Goal: Find specific page/section: Find specific page/section

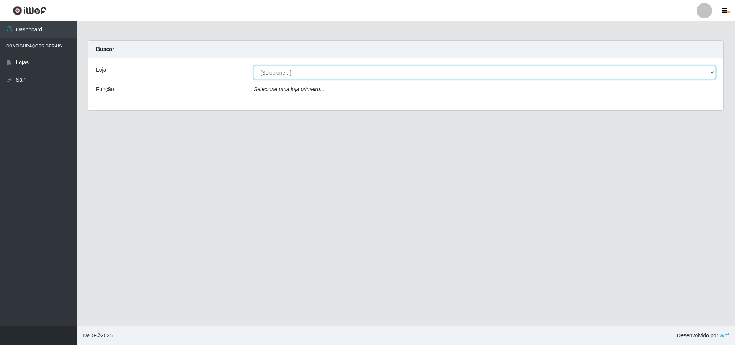
click at [710, 73] on select "[Selecione...] Atacado Vem - [STREET_ADDRESS]" at bounding box center [484, 72] width 461 height 13
select select "449"
click at [254, 66] on select "[Selecione...] Atacado Vem - [STREET_ADDRESS]" at bounding box center [484, 72] width 461 height 13
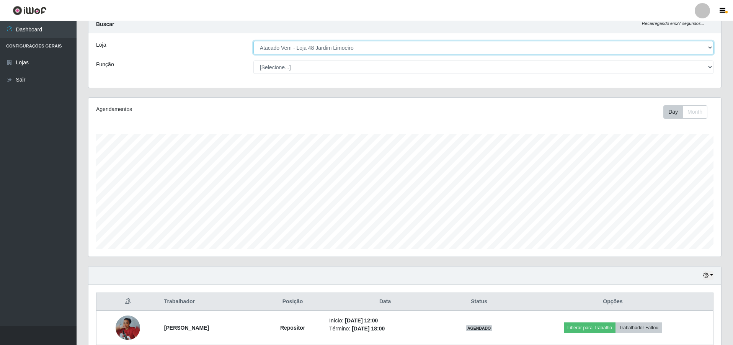
scroll to position [38, 0]
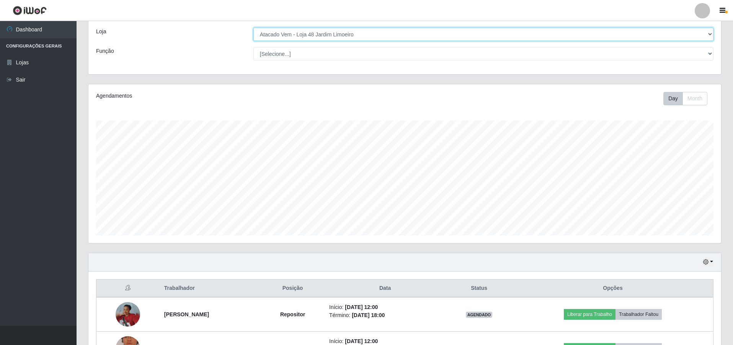
click at [709, 34] on select "[Selecione...] Atacado Vem - [STREET_ADDRESS]" at bounding box center [483, 34] width 460 height 13
click at [253, 28] on select "[Selecione...] Atacado Vem - [STREET_ADDRESS]" at bounding box center [483, 34] width 460 height 13
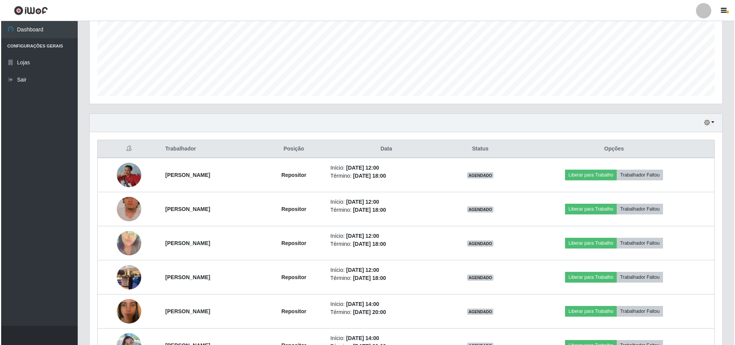
scroll to position [191, 0]
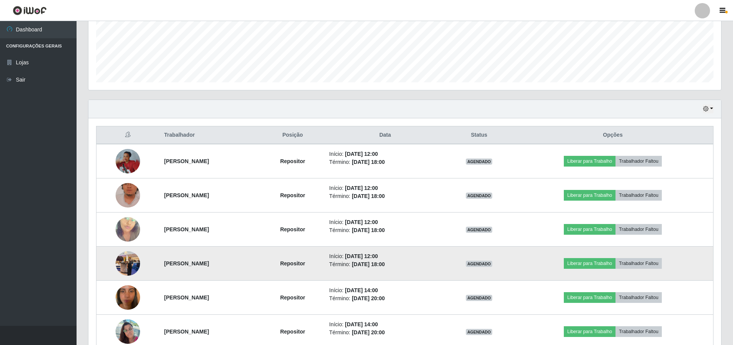
click at [116, 259] on img at bounding box center [128, 263] width 24 height 33
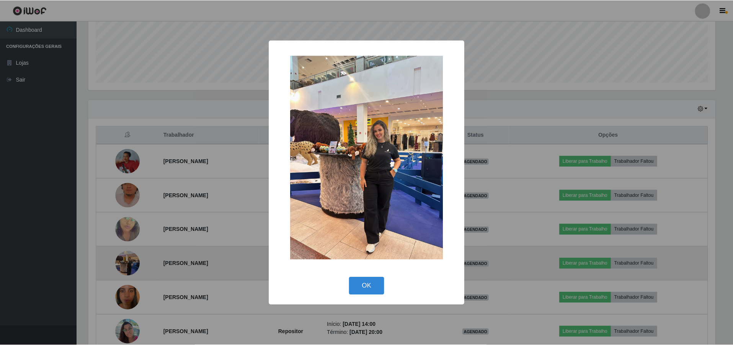
scroll to position [159, 629]
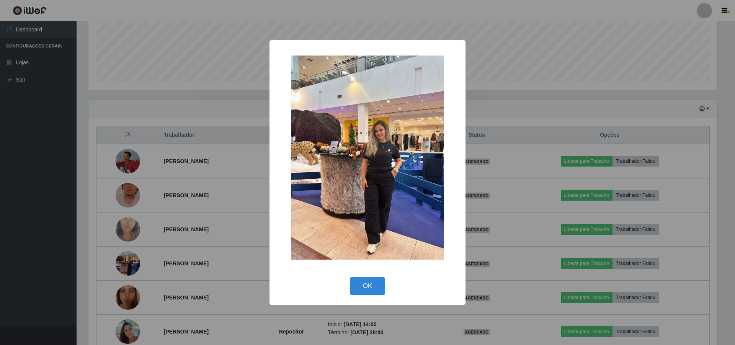
click at [129, 226] on div "× OK Cancel" at bounding box center [367, 172] width 735 height 345
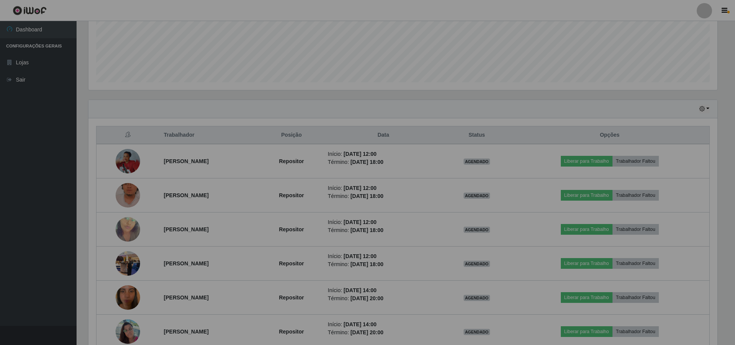
scroll to position [159, 632]
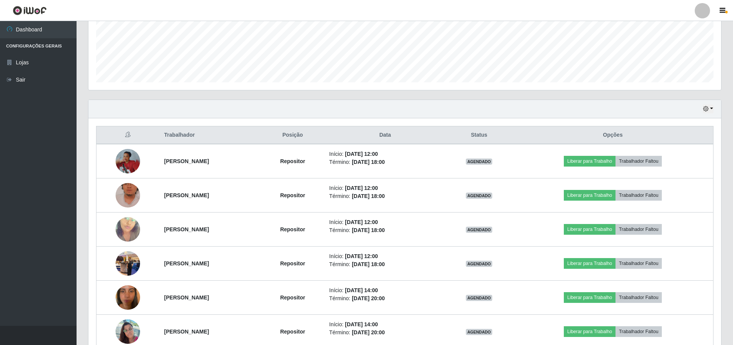
click at [129, 226] on img at bounding box center [128, 229] width 24 height 44
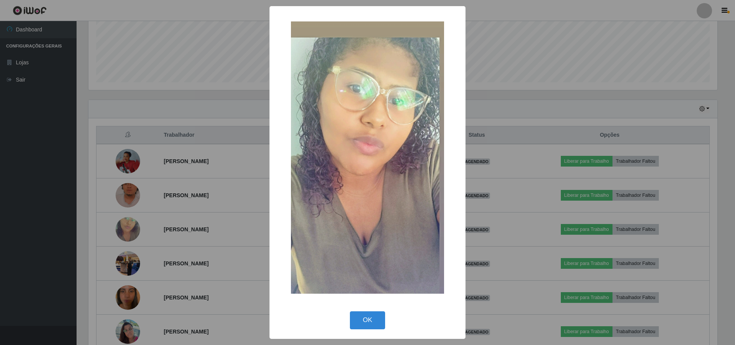
click at [124, 200] on div "× OK Cancel" at bounding box center [367, 172] width 735 height 345
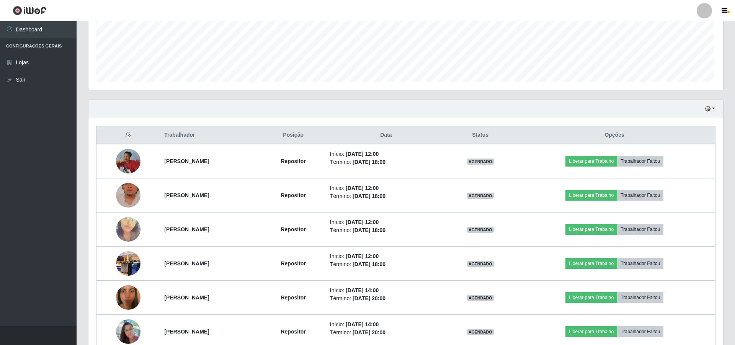
scroll to position [159, 632]
click at [124, 200] on img at bounding box center [128, 195] width 24 height 44
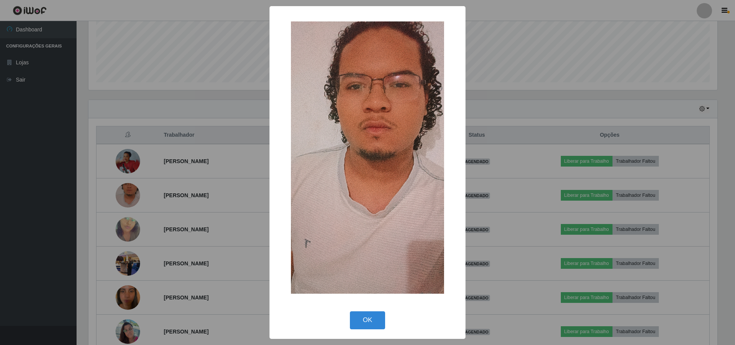
click at [125, 160] on div "× OK Cancel" at bounding box center [367, 172] width 735 height 345
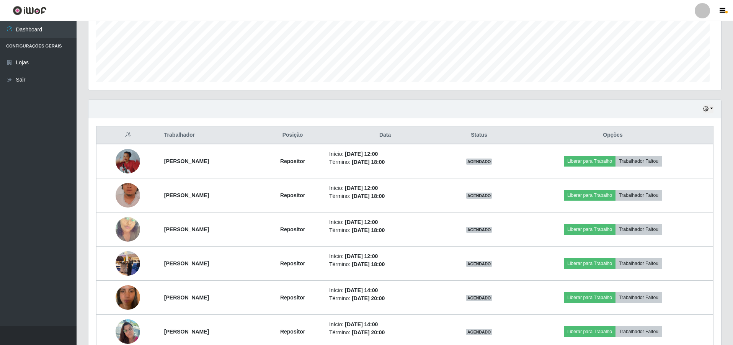
scroll to position [159, 632]
click at [125, 160] on img at bounding box center [128, 161] width 24 height 24
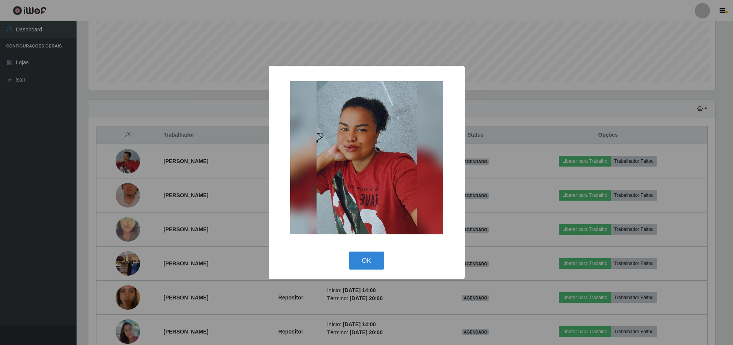
scroll to position [159, 629]
click at [372, 262] on button "OK" at bounding box center [368, 260] width 36 height 18
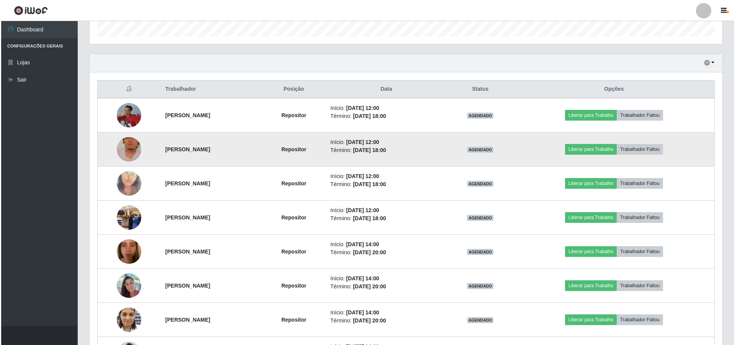
scroll to position [306, 0]
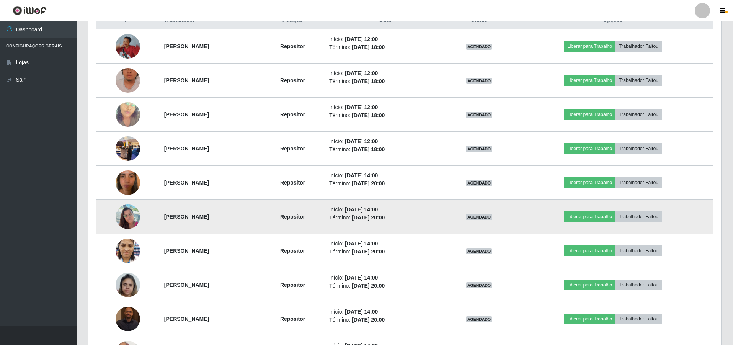
click at [127, 216] on img at bounding box center [128, 216] width 24 height 33
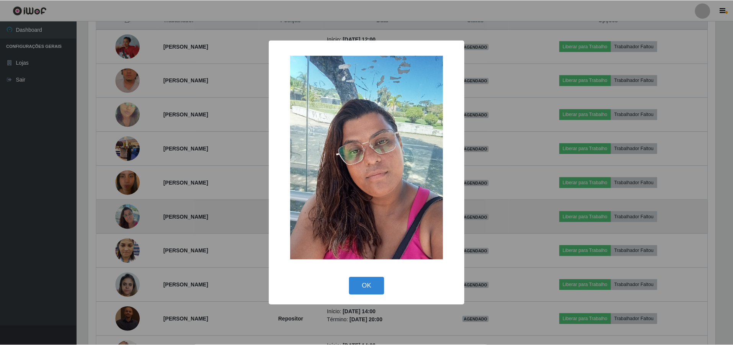
scroll to position [159, 629]
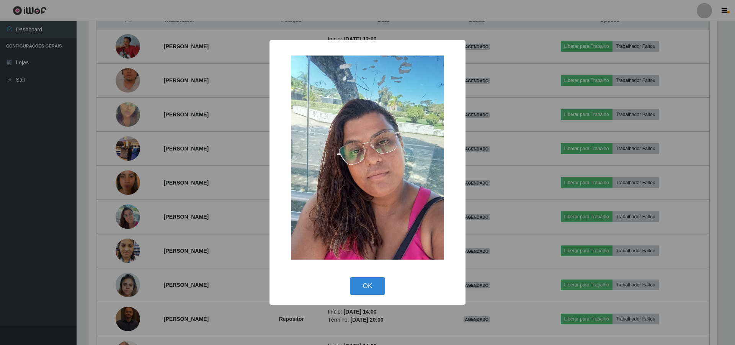
click at [151, 209] on div "× OK Cancel" at bounding box center [367, 172] width 735 height 345
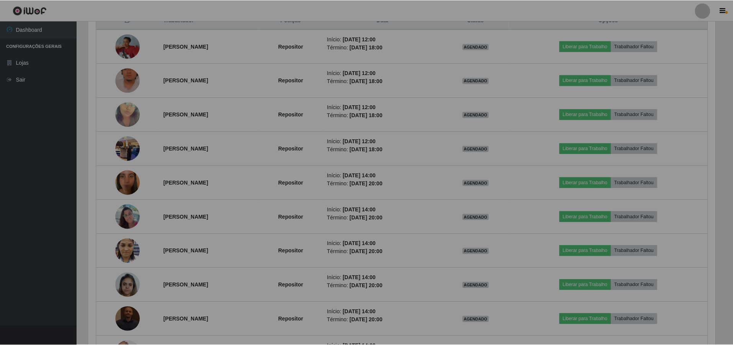
scroll to position [159, 632]
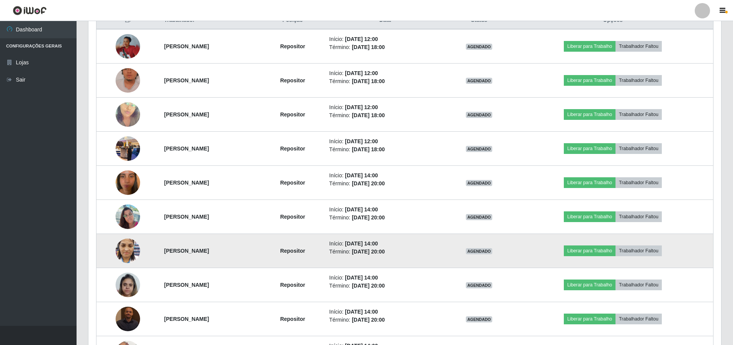
click at [164, 253] on strong "[PERSON_NAME]" at bounding box center [186, 251] width 45 height 6
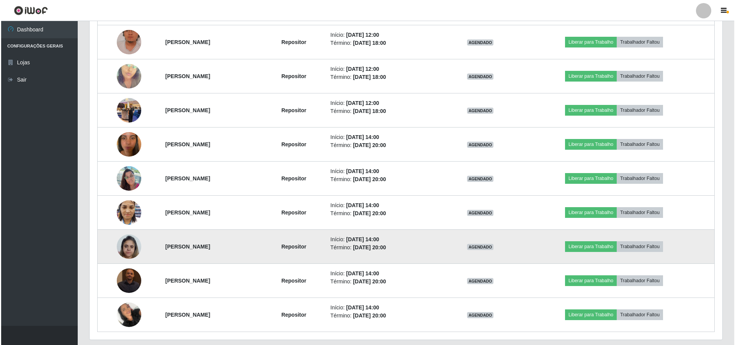
scroll to position [368, 0]
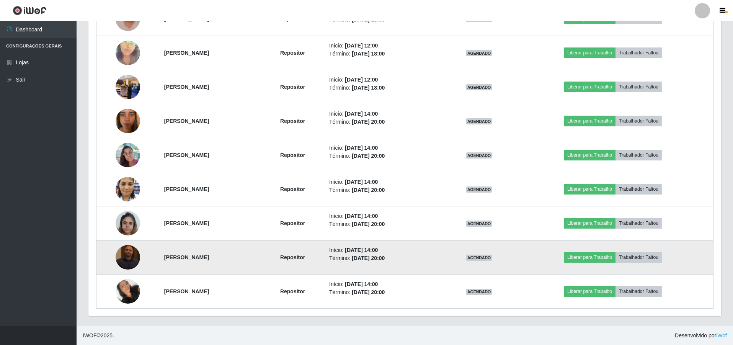
click at [122, 258] on img at bounding box center [128, 257] width 24 height 24
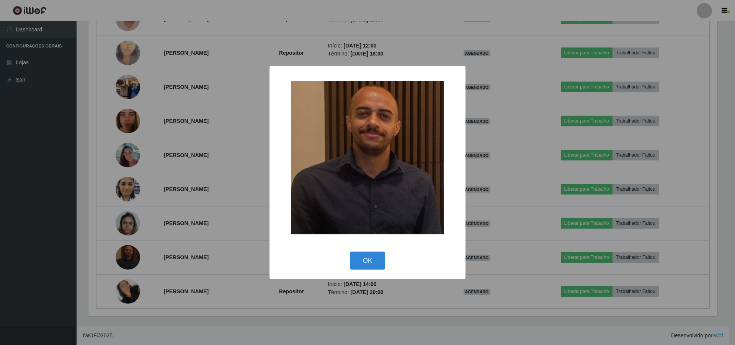
click at [127, 262] on div "× OK Cancel" at bounding box center [367, 172] width 735 height 345
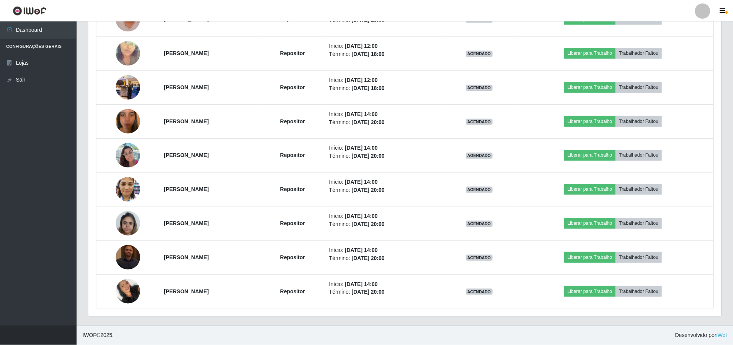
scroll to position [159, 632]
click at [127, 262] on img at bounding box center [128, 257] width 24 height 24
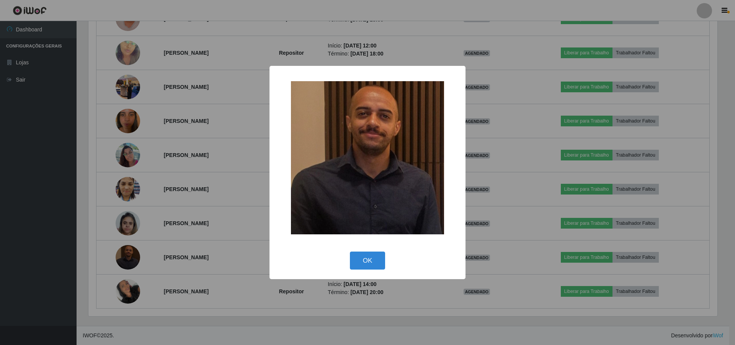
click at [115, 292] on div "× OK Cancel" at bounding box center [367, 172] width 735 height 345
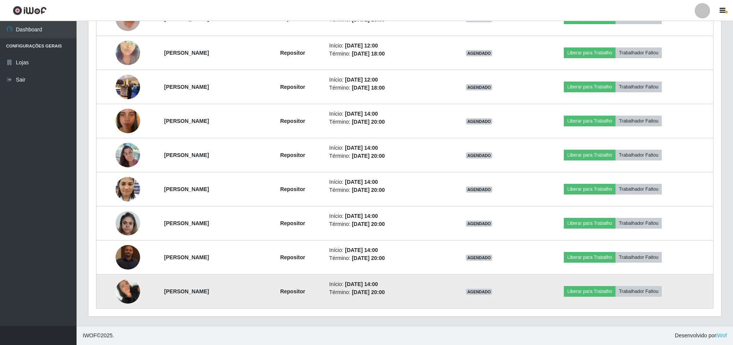
click at [117, 283] on img at bounding box center [128, 291] width 24 height 33
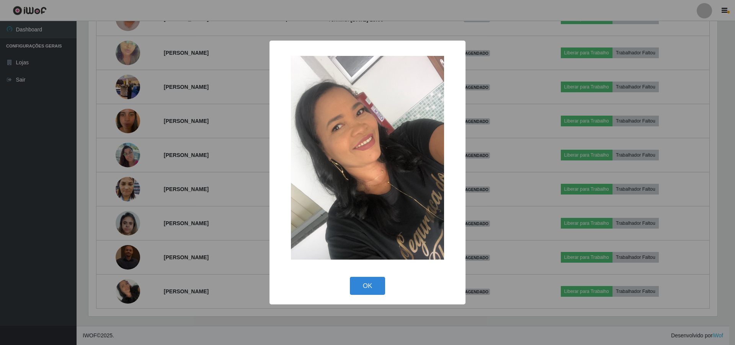
click at [124, 191] on div "× OK Cancel" at bounding box center [367, 172] width 735 height 345
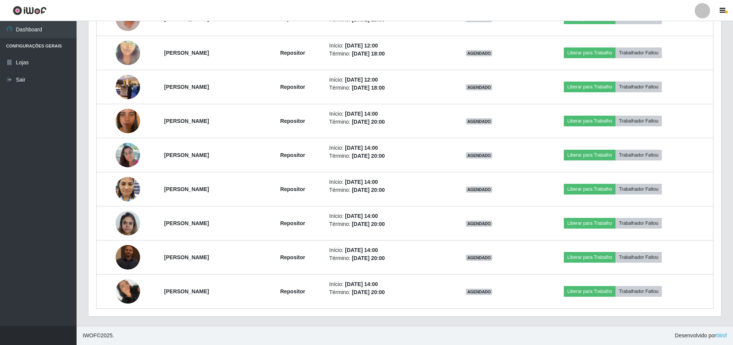
click at [124, 191] on img at bounding box center [128, 189] width 24 height 33
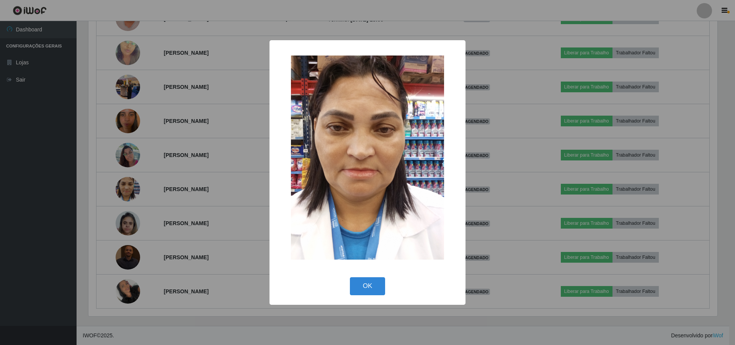
click at [127, 256] on div "× OK Cancel" at bounding box center [367, 172] width 735 height 345
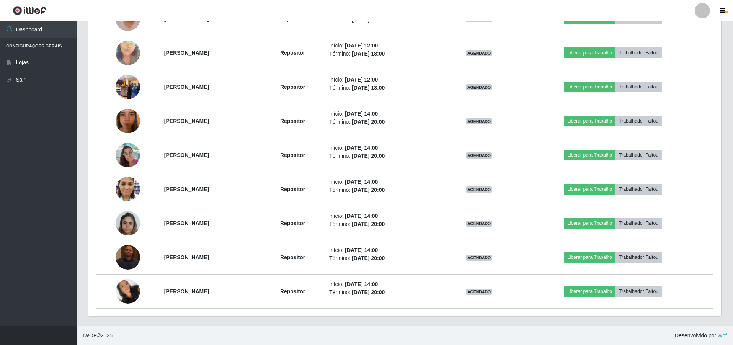
click at [127, 256] on img at bounding box center [128, 257] width 24 height 24
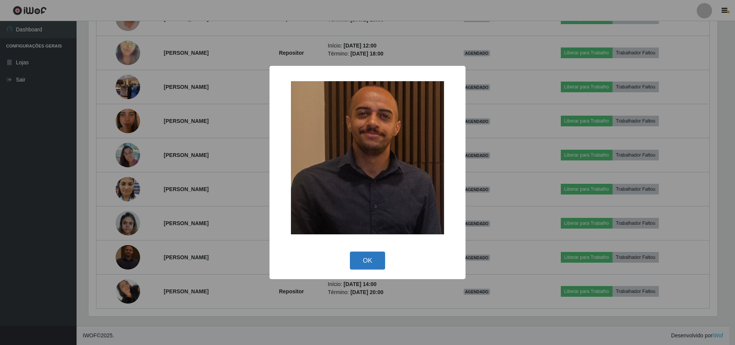
click at [355, 253] on button "OK" at bounding box center [368, 260] width 36 height 18
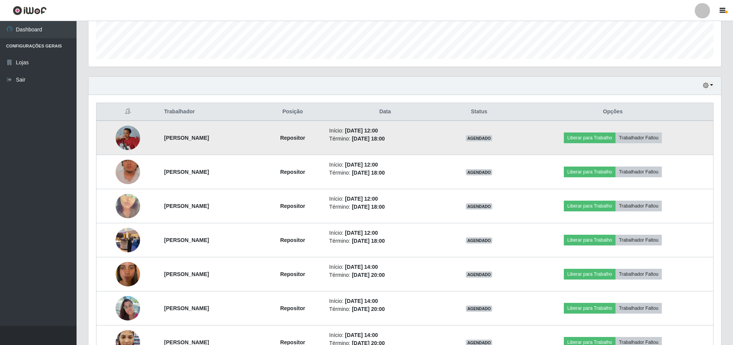
click at [171, 138] on strong "[PERSON_NAME]" at bounding box center [186, 138] width 45 height 6
click at [131, 137] on img at bounding box center [128, 137] width 24 height 24
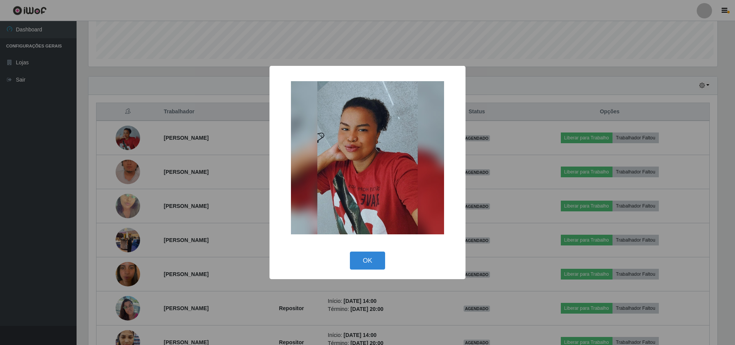
scroll to position [382420, 381950]
click at [119, 140] on div "× OK Cancel" at bounding box center [367, 172] width 735 height 345
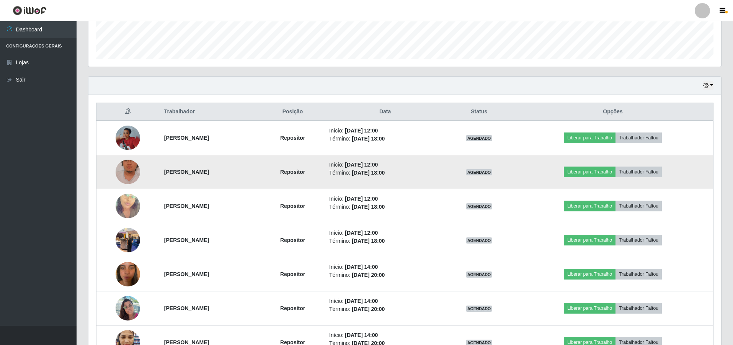
click at [129, 171] on img at bounding box center [128, 172] width 24 height 44
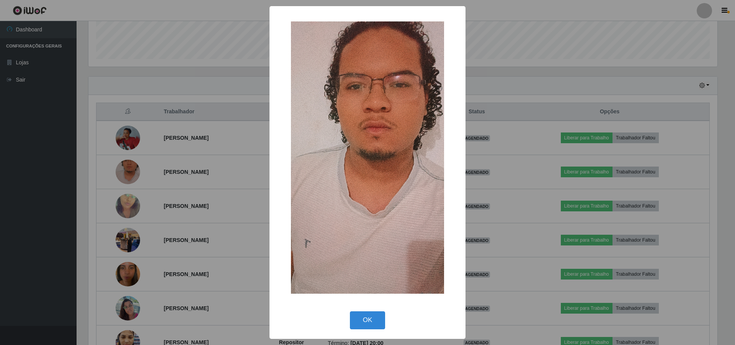
click at [128, 203] on div "× OK Cancel" at bounding box center [367, 172] width 735 height 345
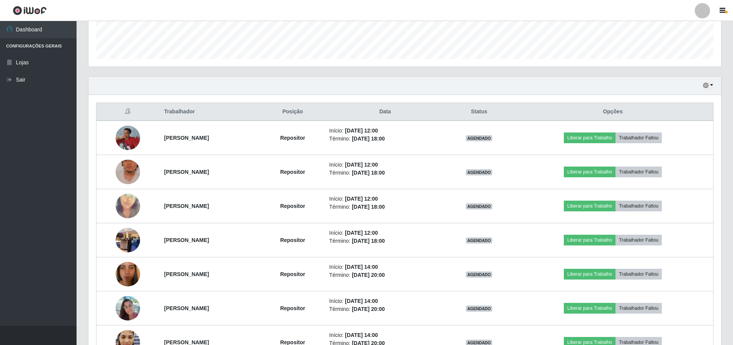
click at [128, 203] on img at bounding box center [128, 206] width 24 height 44
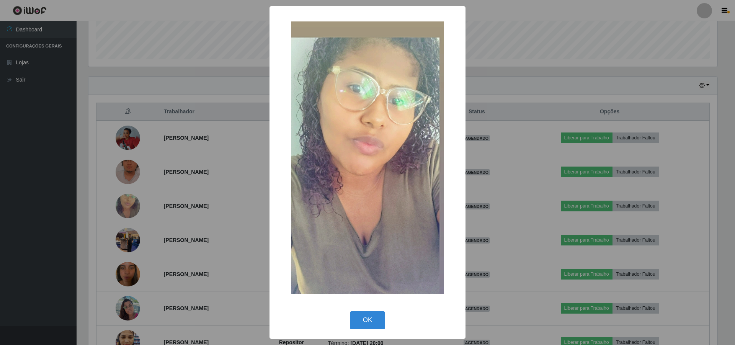
click at [123, 232] on div "× OK Cancel" at bounding box center [367, 172] width 735 height 345
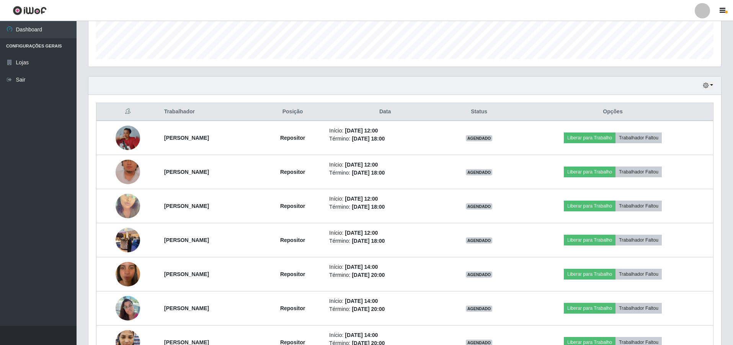
click at [123, 232] on img at bounding box center [128, 239] width 24 height 33
